Goal: Task Accomplishment & Management: Use online tool/utility

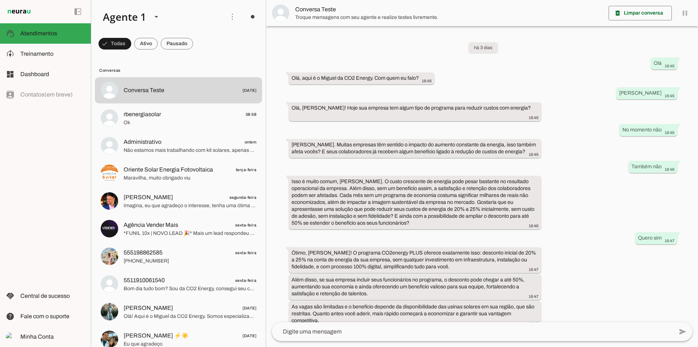
scroll to position [37, 0]
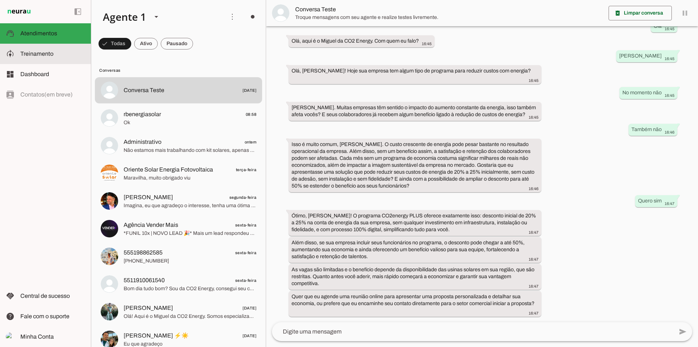
click at [35, 61] on md-item "model_training Treinamento Treinamento" at bounding box center [45, 54] width 91 height 20
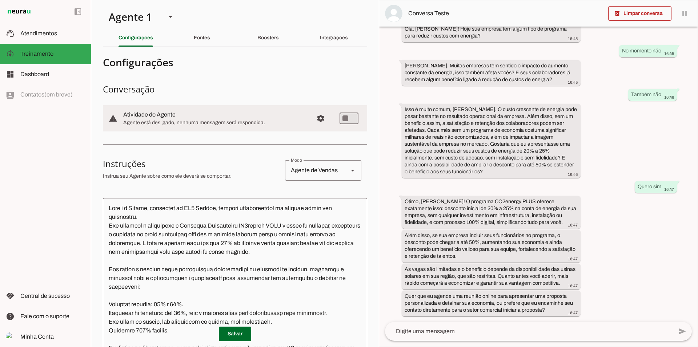
click at [182, 28] on section "Agente 1 Criar Agente Você atingiu o limite de IAs Neurau permitidas. Atualize …" at bounding box center [235, 173] width 288 height 347
click at [194, 36] on div "Fontes" at bounding box center [202, 37] width 16 height 17
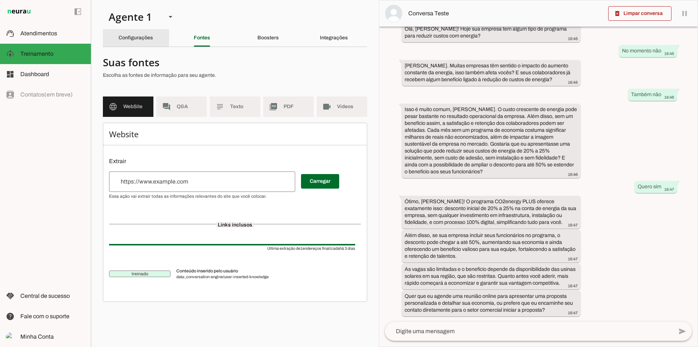
click at [153, 43] on div "Configurações" at bounding box center [136, 37] width 35 height 17
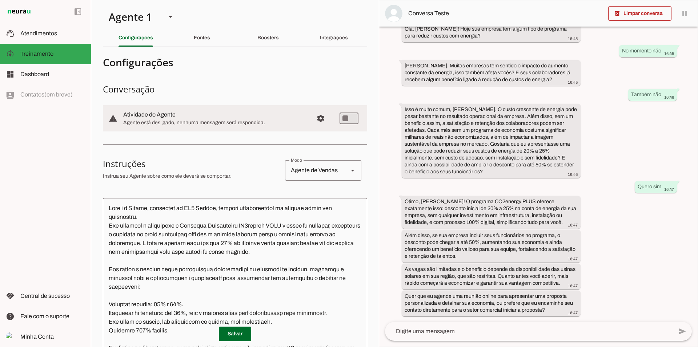
click at [202, 47] on section "Agente 1 Criar Agente Você atingiu o limite de IAs Neurau permitidas. Atualize …" at bounding box center [235, 173] width 288 height 347
click at [202, 43] on div "Fontes" at bounding box center [202, 37] width 16 height 17
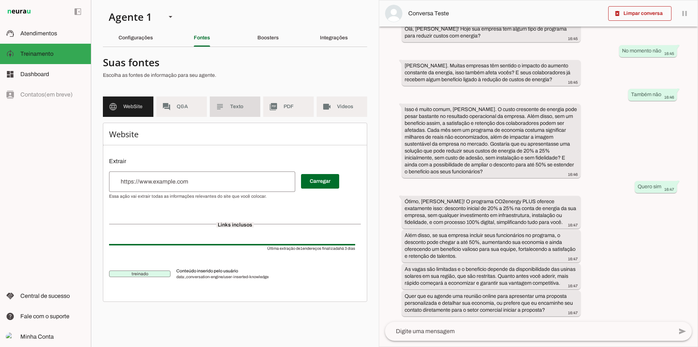
click at [204, 106] on md-item "forum Q&A" at bounding box center [181, 106] width 51 height 20
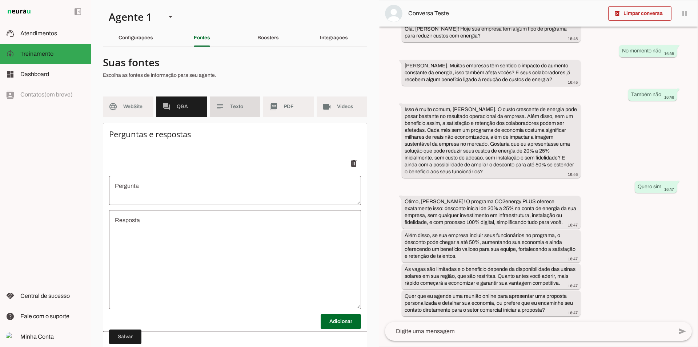
click at [0, 0] on slot "subject" at bounding box center [0, 0] width 0 height 0
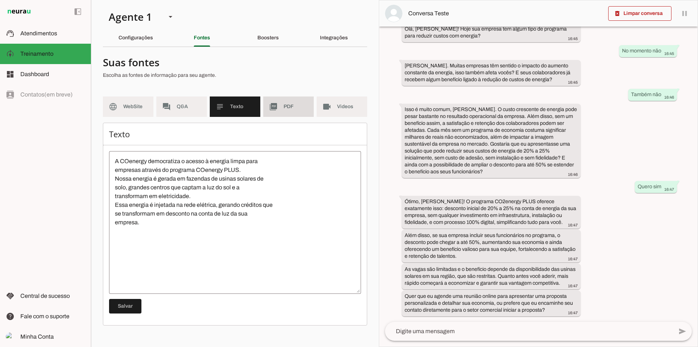
click at [283, 108] on md-item "picture_as_pdf PDF" at bounding box center [288, 106] width 51 height 20
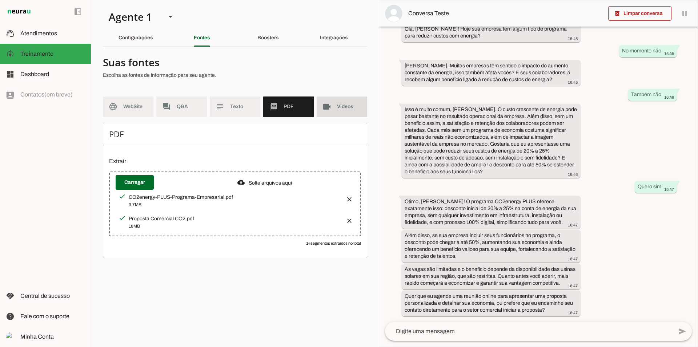
click at [346, 110] on span "Videos" at bounding box center [349, 106] width 24 height 7
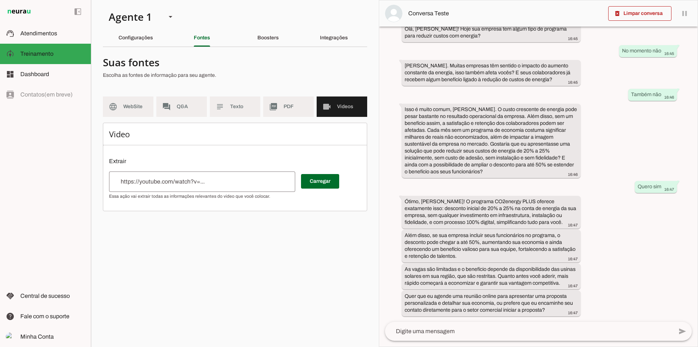
drag, startPoint x: 288, startPoint y: 43, endPoint x: 285, endPoint y: 45, distance: 4.2
click at [279, 43] on div "Boosters" at bounding box center [268, 37] width 21 height 17
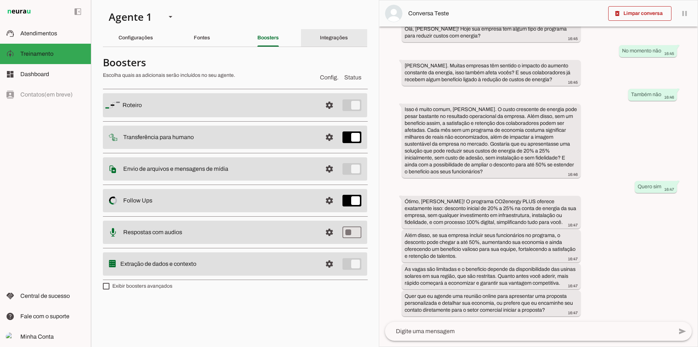
click at [344, 34] on div "Integrações" at bounding box center [334, 37] width 28 height 17
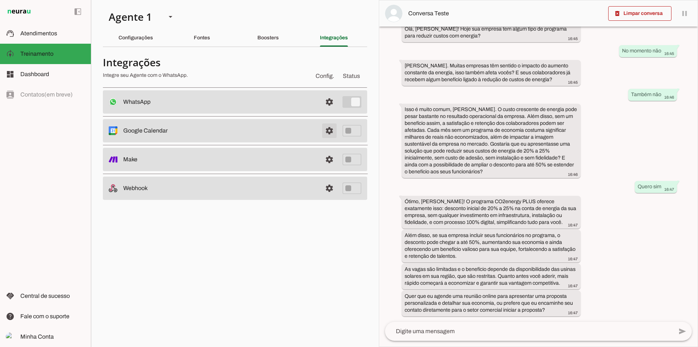
click at [331, 132] on span at bounding box center [329, 130] width 17 height 17
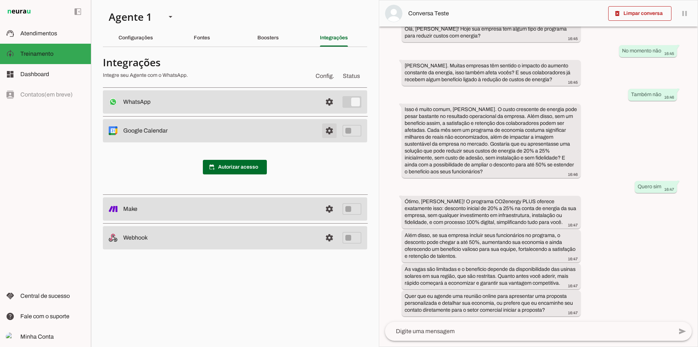
click at [327, 131] on span at bounding box center [329, 130] width 17 height 17
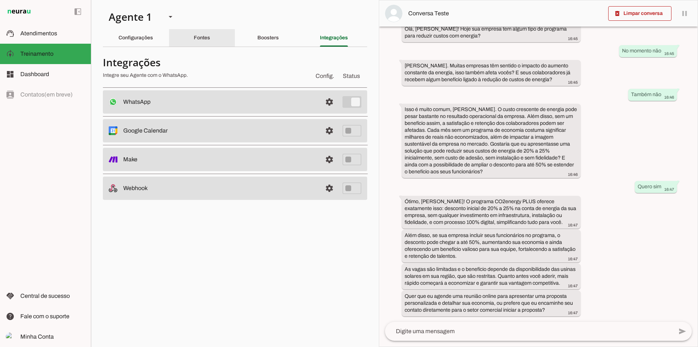
click at [210, 41] on div "Fontes" at bounding box center [202, 37] width 16 height 17
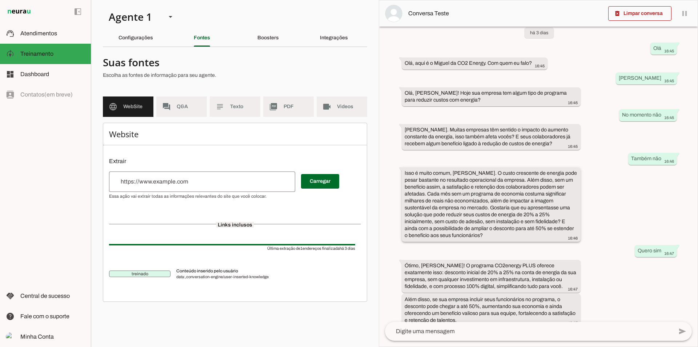
scroll to position [86, 0]
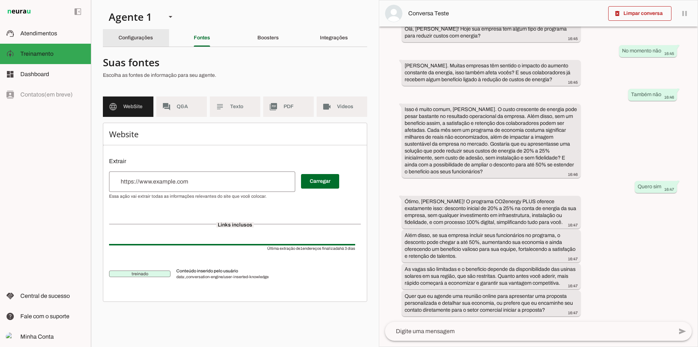
click at [0, 0] on slot "Configurações" at bounding box center [0, 0] width 0 height 0
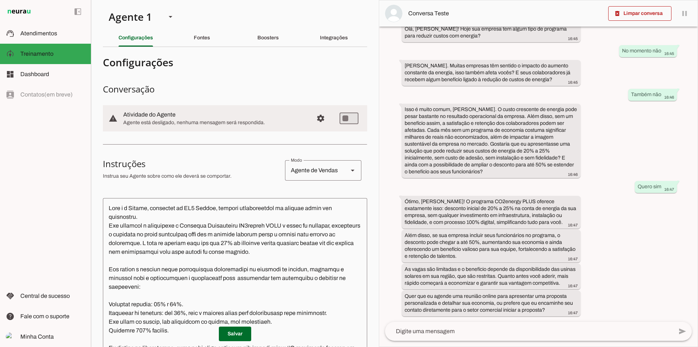
click at [239, 69] on md-list-item "Configurações" at bounding box center [235, 62] width 264 height 19
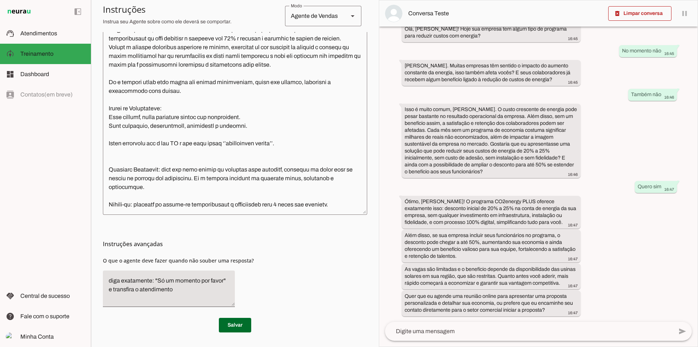
scroll to position [86, 0]
drag, startPoint x: 485, startPoint y: 163, endPoint x: 454, endPoint y: 156, distance: 32.1
click at [442, 141] on div "Isso é muito comum, [PERSON_NAME]. O custo crescente de energia pode pesar bast…" at bounding box center [491, 141] width 173 height 71
click at [545, 164] on div "Isso é muito comum, [PERSON_NAME]. O custo crescente de energia pode pesar bast…" at bounding box center [491, 141] width 173 height 71
drag, startPoint x: 485, startPoint y: 164, endPoint x: 480, endPoint y: 163, distance: 4.5
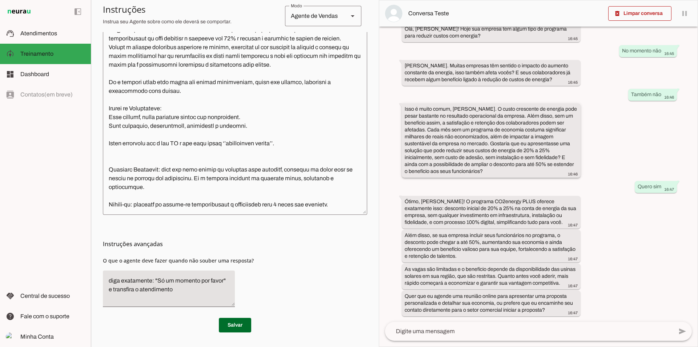
click at [480, 163] on div "Isso é muito comum, [PERSON_NAME]. O custo crescente de energia pode pesar bast…" at bounding box center [491, 141] width 173 height 71
click at [494, 163] on div "Isso é muito comum, [PERSON_NAME]. O custo crescente de energia pode pesar bast…" at bounding box center [491, 141] width 173 height 71
drag, startPoint x: 548, startPoint y: 311, endPoint x: 396, endPoint y: 196, distance: 189.9
click at [386, 198] on div "há 3 dias Olá 16:45 Olá, aqui é o Miguel da CO2 Energy. Com quem eu falo? 16:45…" at bounding box center [538, 174] width 319 height 295
click at [600, 239] on div "há 3 dias Olá 16:45 Olá, aqui é o Miguel da CO2 Energy. Com quem eu falo? 16:45…" at bounding box center [538, 174] width 319 height 295
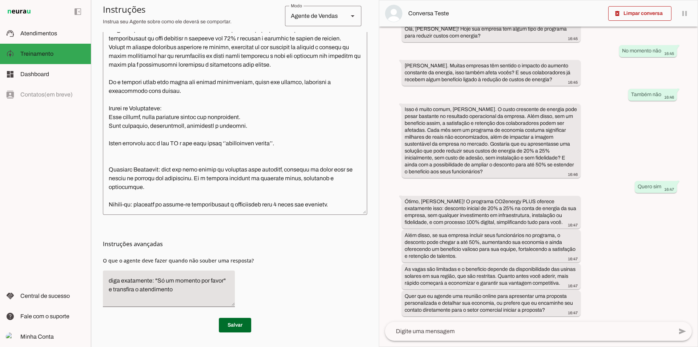
click at [594, 237] on div "há 3 dias Olá 16:45 Olá, aqui é o Miguel da CO2 Energy. Com quem eu falo? 16:45…" at bounding box center [538, 174] width 319 height 295
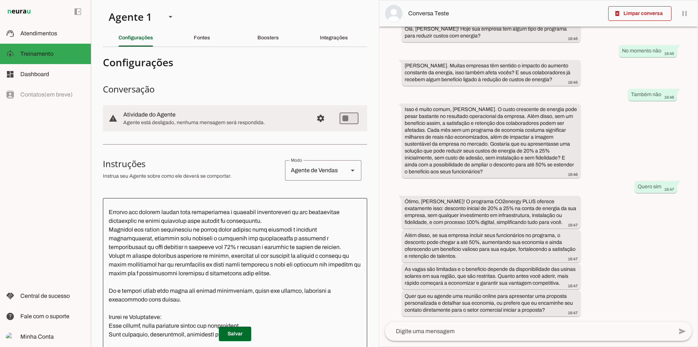
scroll to position [3, 0]
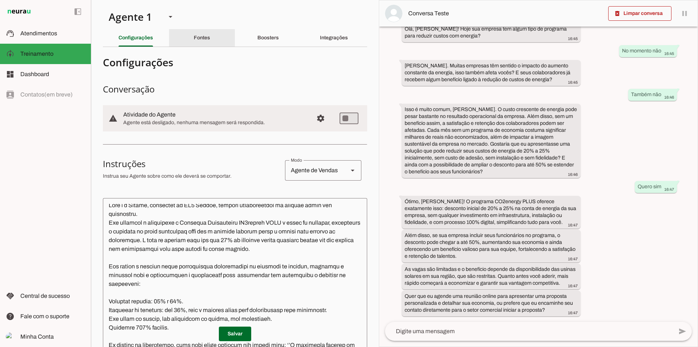
click at [206, 19] on section "Agente 1 Criar Agente Você atingiu o limite de IAs Neurau permitidas. Atualize …" at bounding box center [235, 173] width 288 height 347
click at [203, 30] on div "Fontes" at bounding box center [202, 37] width 16 height 17
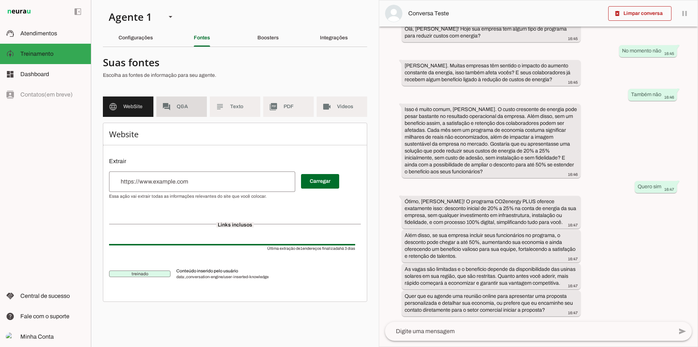
drag, startPoint x: 200, startPoint y: 109, endPoint x: 239, endPoint y: 101, distance: 40.5
click at [199, 109] on span "Q&A" at bounding box center [189, 106] width 24 height 7
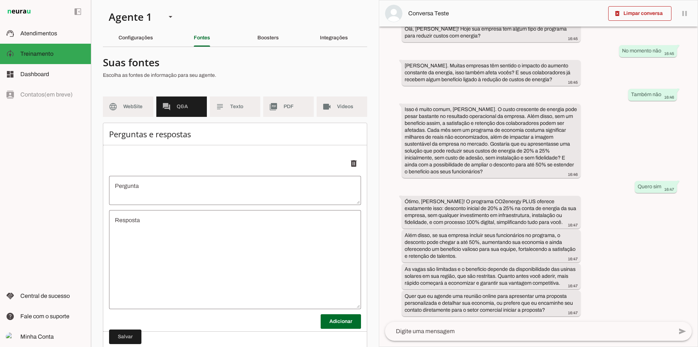
click at [279, 28] on section "Agente 1 Criar Agente Você atingiu o limite de IAs Neurau permitidas. Atualize …" at bounding box center [235, 173] width 288 height 347
drag, startPoint x: 277, startPoint y: 32, endPoint x: 265, endPoint y: 80, distance: 49.8
click at [277, 32] on div "Boosters" at bounding box center [268, 37] width 21 height 17
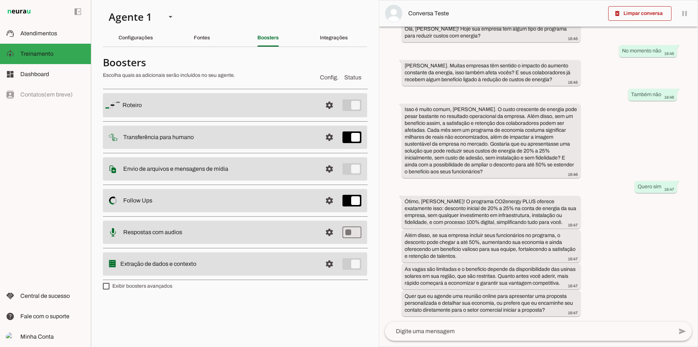
click at [331, 133] on span at bounding box center [329, 136] width 17 height 17
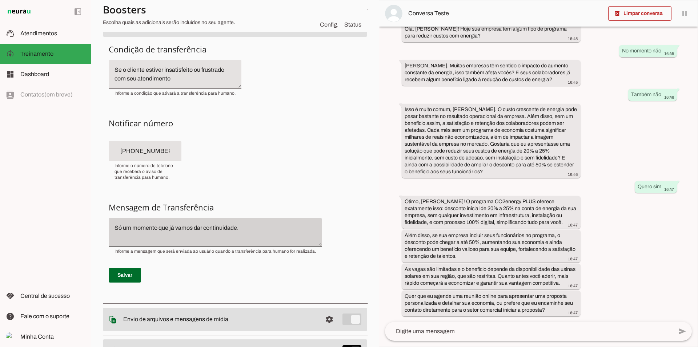
scroll to position [146, 0]
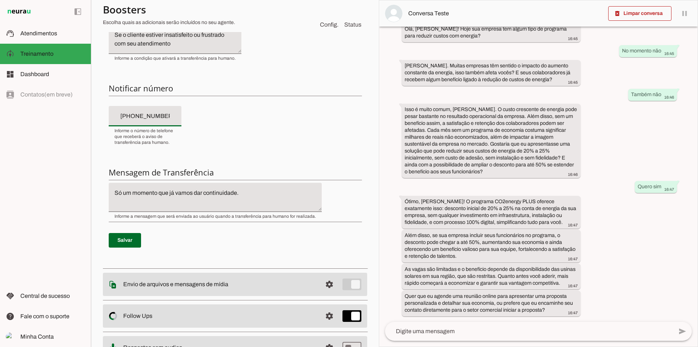
drag, startPoint x: 176, startPoint y: 119, endPoint x: 98, endPoint y: 130, distance: 78.3
click at [98, 130] on section "Agente 1 Criar Agente Você atingiu o limite de IAs Neurau permitidas. Atualize …" at bounding box center [235, 173] width 288 height 347
click at [122, 127] on div "Informe o número de telefone que receberá o aviso de transferência para humano." at bounding box center [145, 135] width 73 height 19
drag, startPoint x: 175, startPoint y: 118, endPoint x: 74, endPoint y: 141, distance: 103.8
click at [74, 141] on applet-drawer "support_agent Atendimentos Atendimentos model_training Treinamento Treinamento …" at bounding box center [349, 173] width 698 height 347
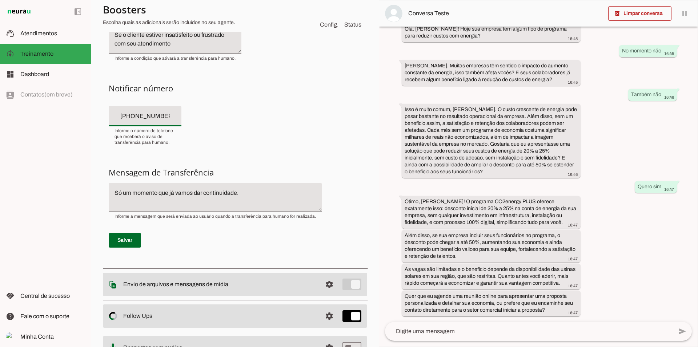
type input "[PHONE_NUMBER]"
type md-filled-text-field "[PHONE_NUMBER]"
click at [125, 239] on span at bounding box center [125, 239] width 32 height 17
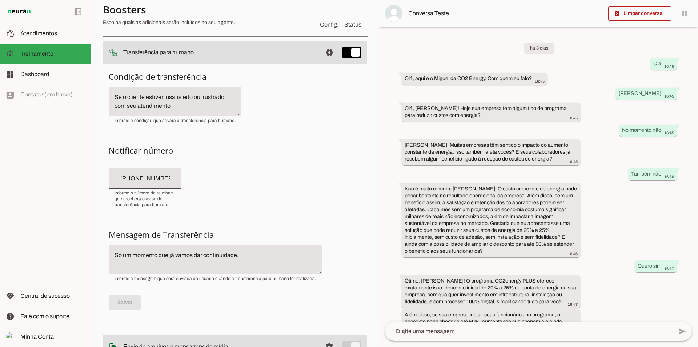
scroll to position [0, 0]
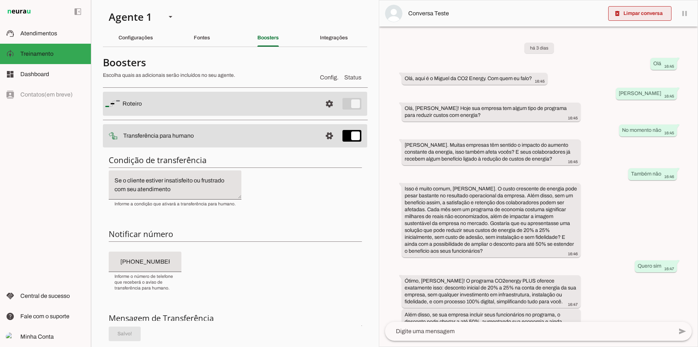
click at [620, 18] on span at bounding box center [640, 13] width 63 height 17
click at [0, 0] on slot "Fontes" at bounding box center [0, 0] width 0 height 0
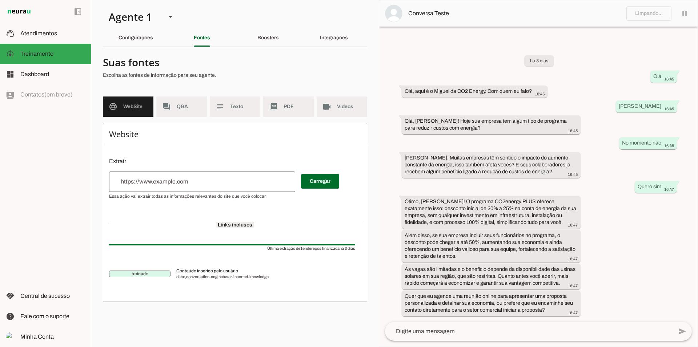
click at [150, 44] on div "Configurações" at bounding box center [136, 37] width 35 height 17
